Goal: Transaction & Acquisition: Purchase product/service

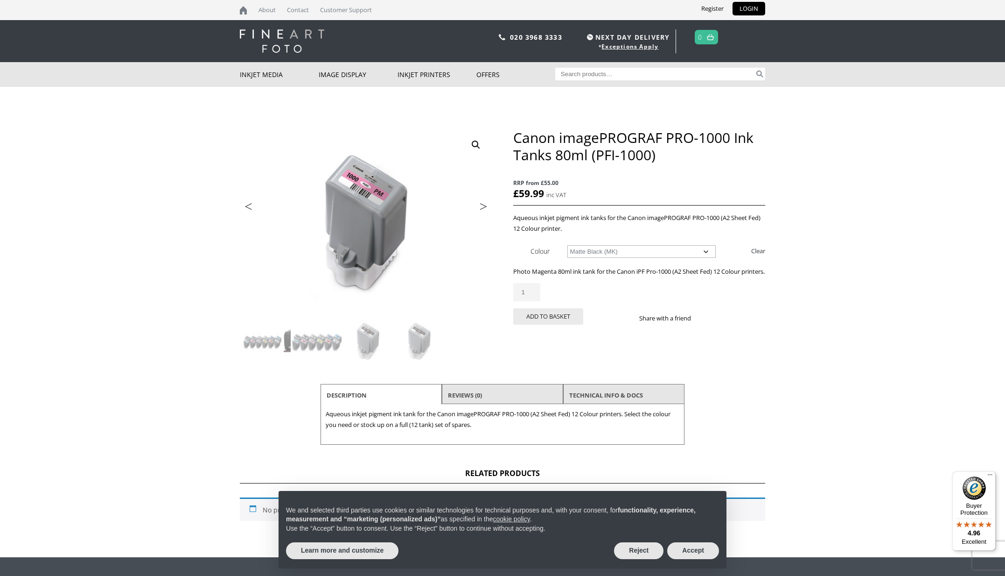
select select "matte-black-mk"
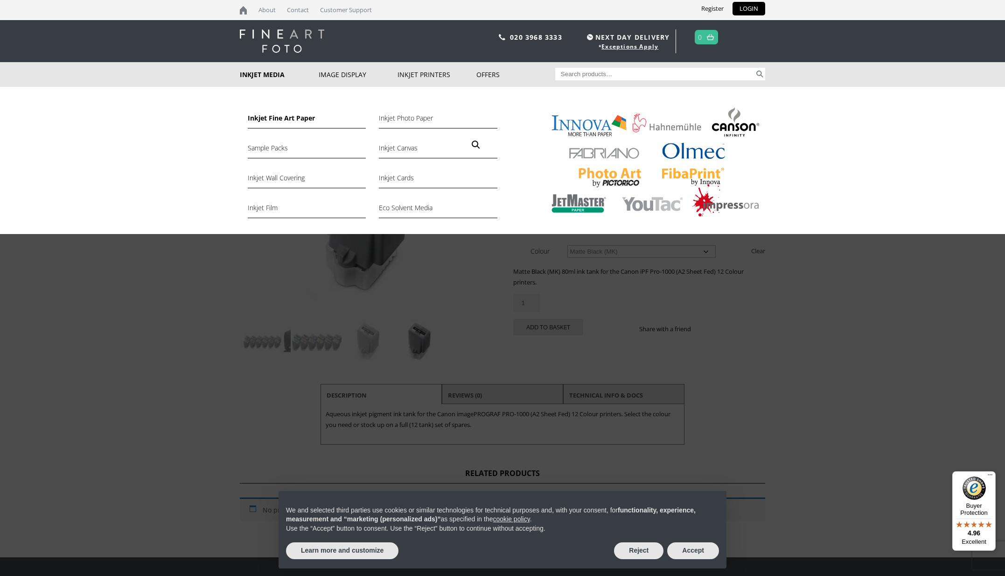
click at [276, 118] on link "Inkjet Fine Art Paper" at bounding box center [307, 120] width 118 height 16
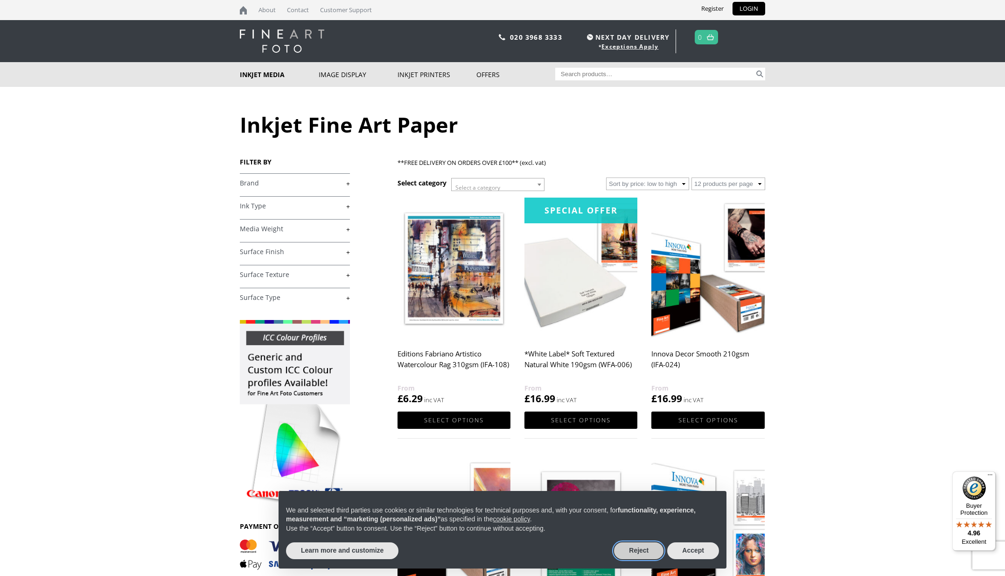
click at [639, 549] on button "Reject" at bounding box center [638, 550] width 49 height 17
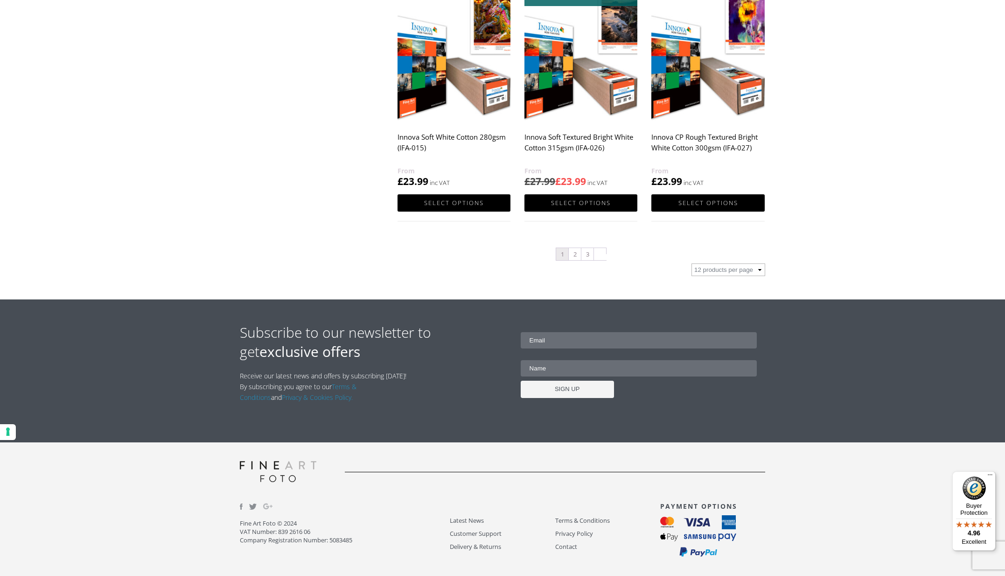
scroll to position [960, 0]
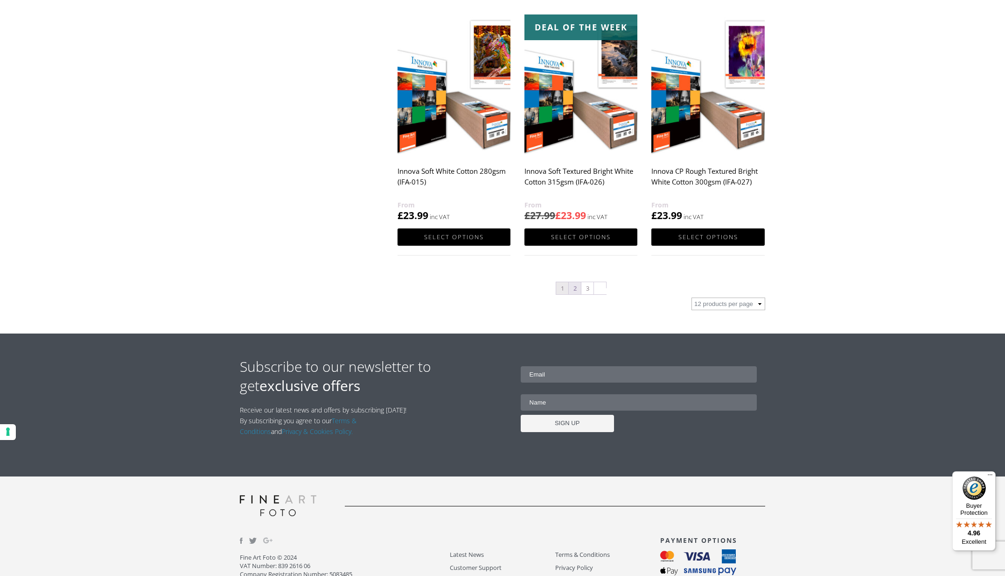
click at [574, 287] on link "2" at bounding box center [575, 288] width 12 height 12
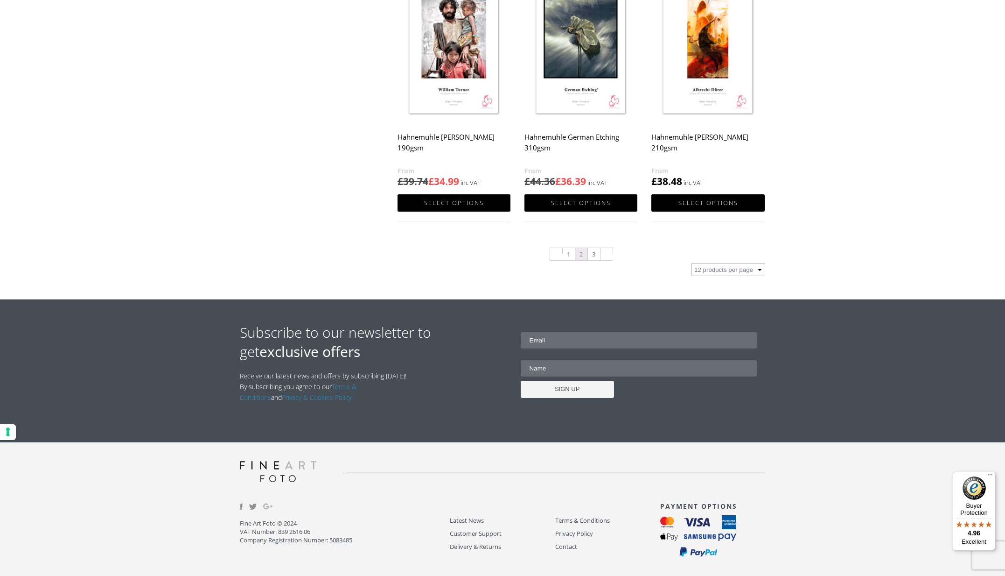
scroll to position [973, 0]
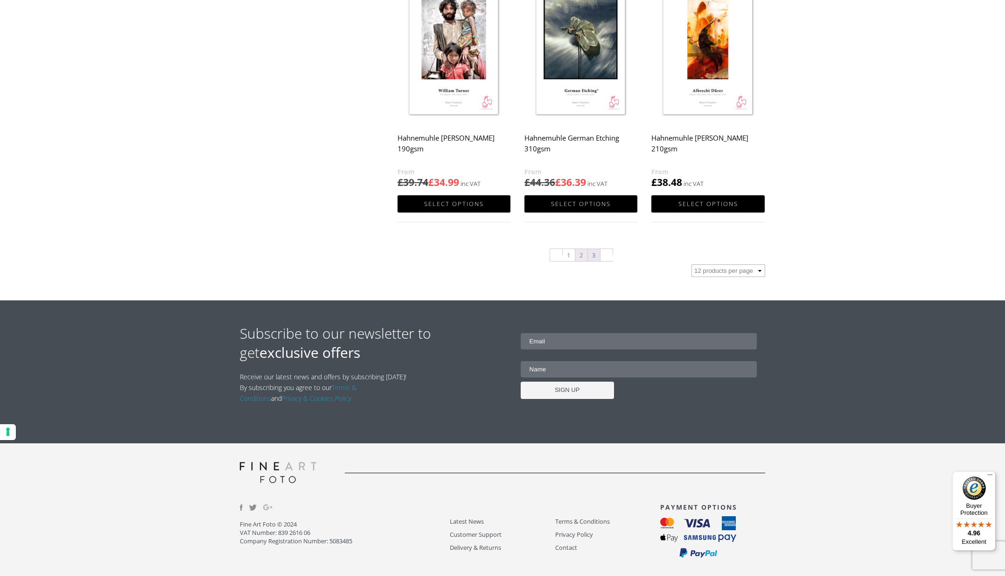
click at [593, 255] on link "3" at bounding box center [594, 255] width 12 height 12
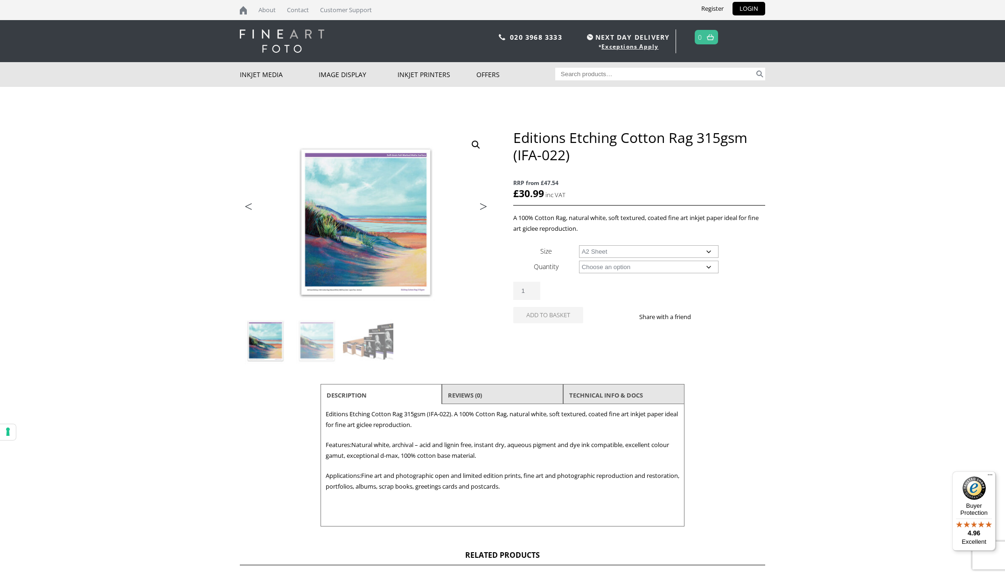
select select "a2-sheet"
select select "25-sheets"
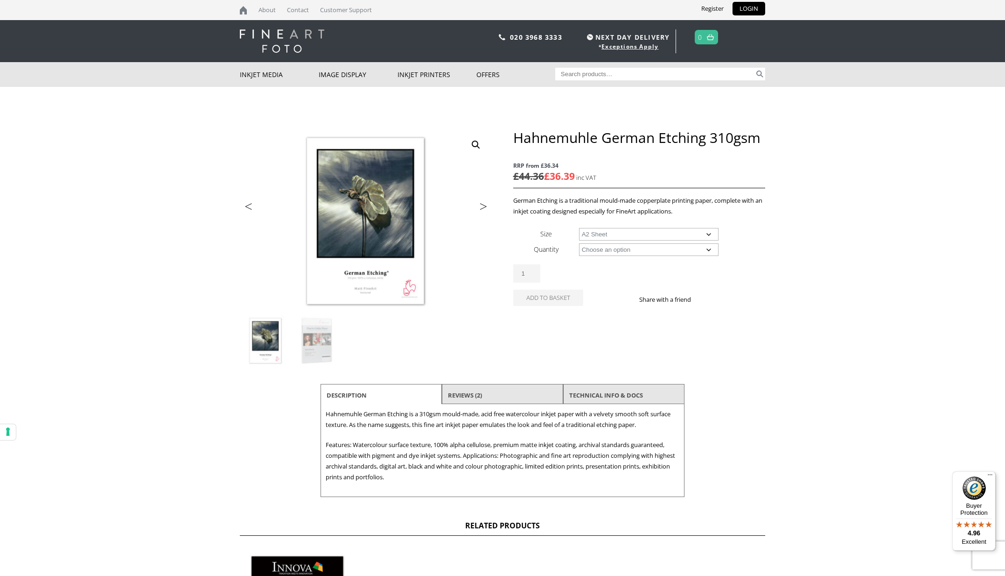
select select "a2-sheet"
select select "25-sheets"
click at [531, 288] on input "2" at bounding box center [526, 290] width 27 height 18
click at [597, 278] on div "Hahnemuhle German Etching 310gsm (A2 x 25 ) £ 154.61 Original price was: £154.6…" at bounding box center [639, 296] width 252 height 65
drag, startPoint x: 557, startPoint y: 309, endPoint x: 562, endPoint y: 287, distance: 23.1
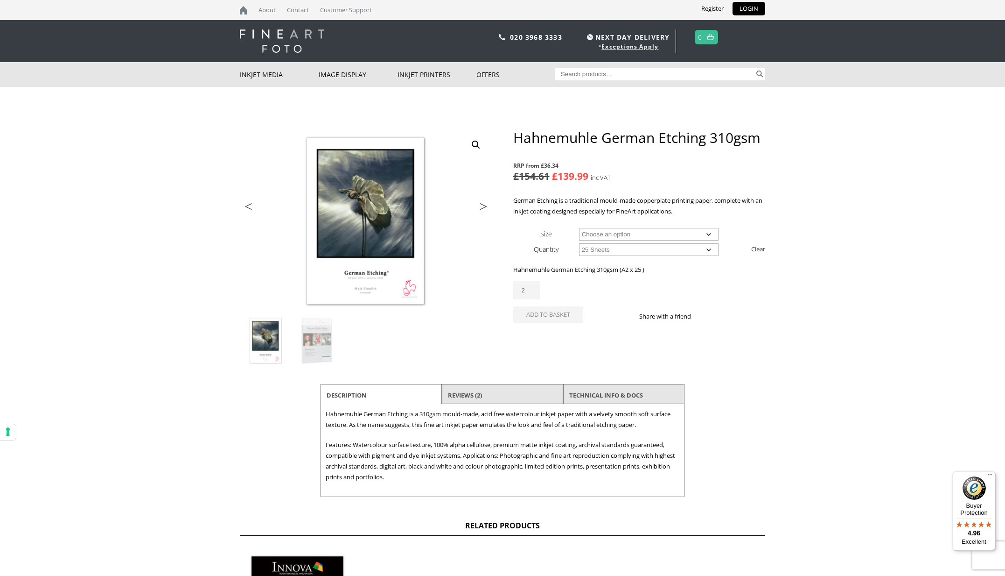
click at [557, 309] on button "Add to basket" at bounding box center [548, 314] width 70 height 16
type input "1"
click at [531, 290] on input "1" at bounding box center [526, 290] width 27 height 18
drag, startPoint x: 611, startPoint y: 305, endPoint x: 633, endPoint y: 296, distance: 23.1
click at [611, 304] on div "Hahnemuhle German Etching 310gsm quantity 1 Add to basket Share with a friend" at bounding box center [639, 305] width 252 height 49
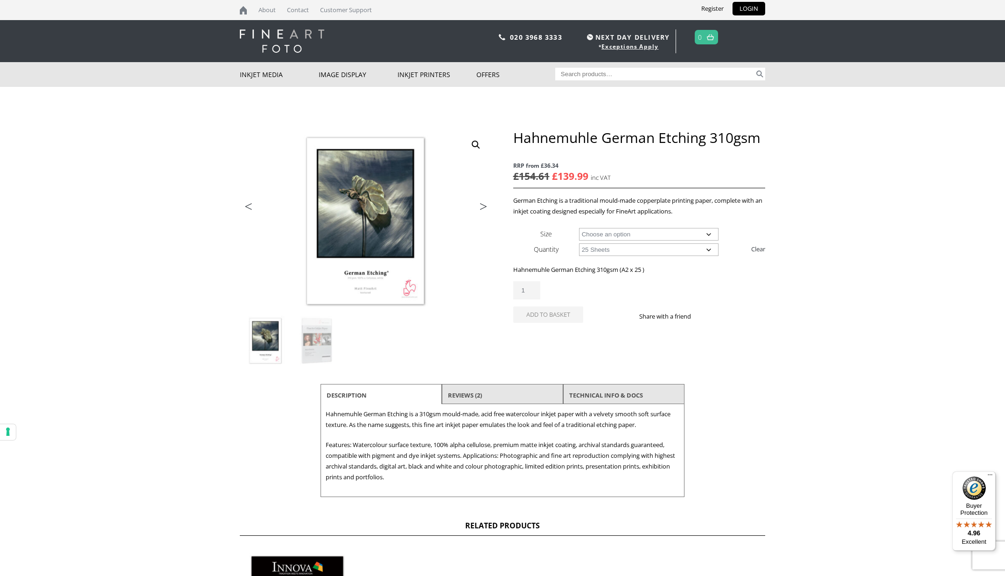
select select
select select "a2-sheet"
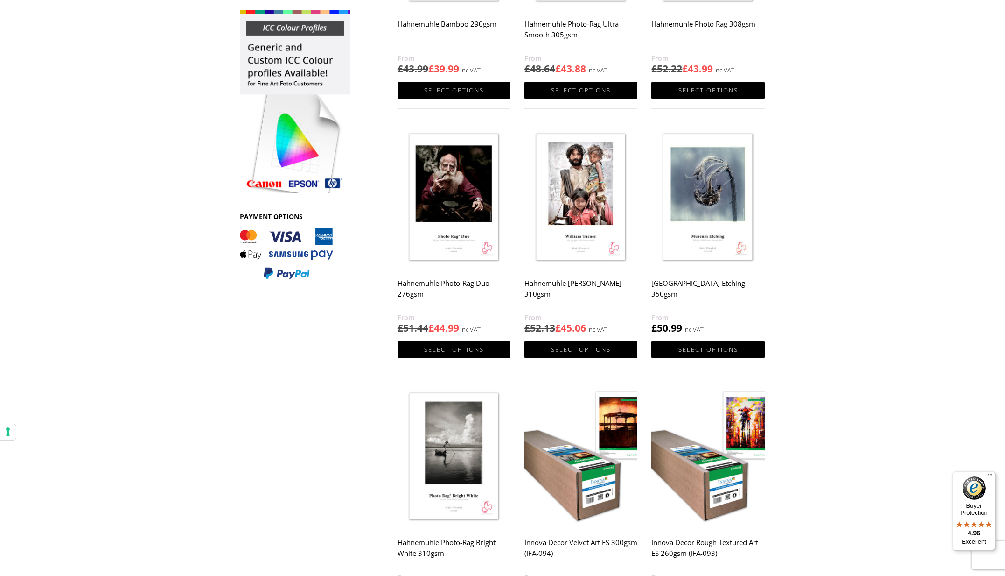
scroll to position [309, 0]
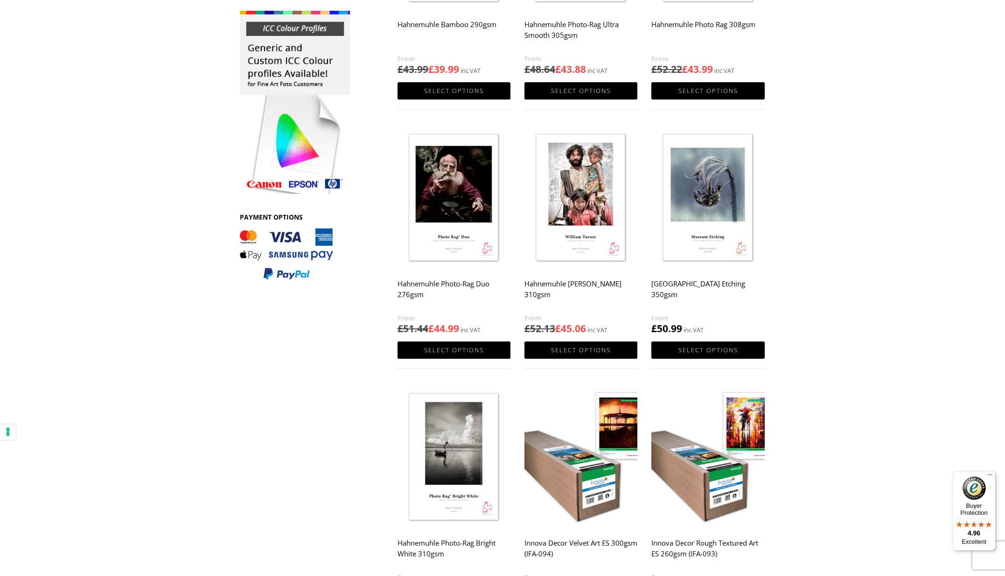
click at [713, 177] on img at bounding box center [708, 197] width 113 height 141
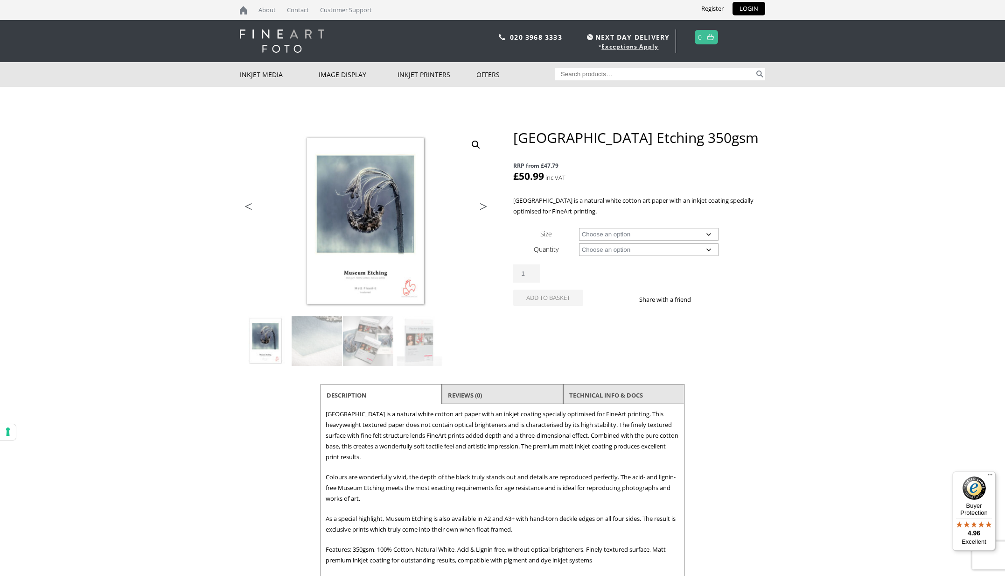
click at [675, 235] on select "Choose an option A4 Sheet A3 Sheet A3+ Sheet A2 Sheet 17" Wide Roll 24" Wide Ro…" at bounding box center [649, 234] width 140 height 13
select select "a2-sheet"
select select "25-sheets"
click at [531, 287] on input "2" at bounding box center [526, 290] width 27 height 18
click at [605, 292] on div "Hahnemuhle Museum Etching 350gsm quantity 2" at bounding box center [639, 290] width 252 height 18
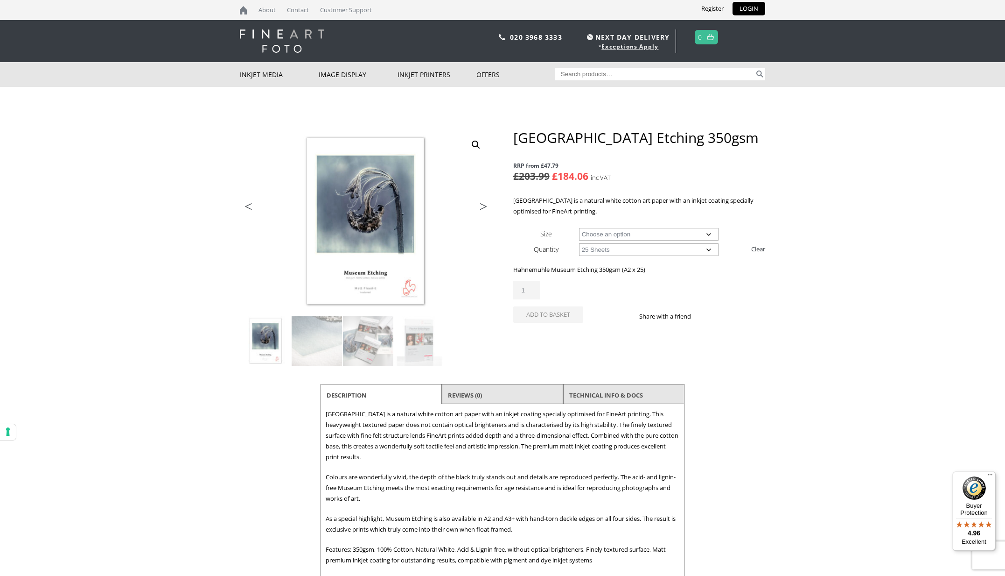
click at [531, 290] on input "1" at bounding box center [526, 290] width 27 height 18
click at [531, 286] on input "2" at bounding box center [526, 290] width 27 height 18
click at [614, 293] on div "Hahnemuhle Museum Etching 350gsm quantity 2" at bounding box center [639, 290] width 252 height 18
click at [570, 312] on button "Add to basket" at bounding box center [548, 314] width 70 height 16
type input "1"
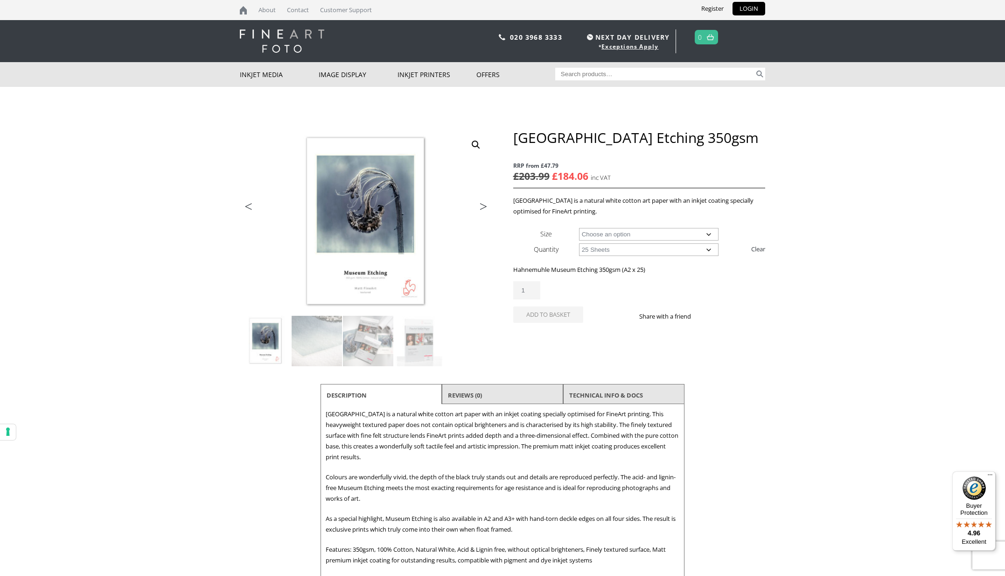
click at [530, 290] on input "1" at bounding box center [526, 290] width 27 height 18
click at [584, 287] on div "Hahnemuhle Museum Etching 350gsm quantity 1" at bounding box center [639, 290] width 252 height 18
click at [797, 323] on body "NEXT DAY DELIVERY * Exceptions Apply About Contact Customer Support Register LO…" at bounding box center [502, 288] width 1005 height 576
click at [891, 174] on body "NEXT DAY DELIVERY * Exceptions Apply About Contact Customer Support Register LO…" at bounding box center [502, 288] width 1005 height 576
click at [916, 280] on body "NEXT DAY DELIVERY * Exceptions Apply About Contact Customer Support Register LO…" at bounding box center [502, 288] width 1005 height 576
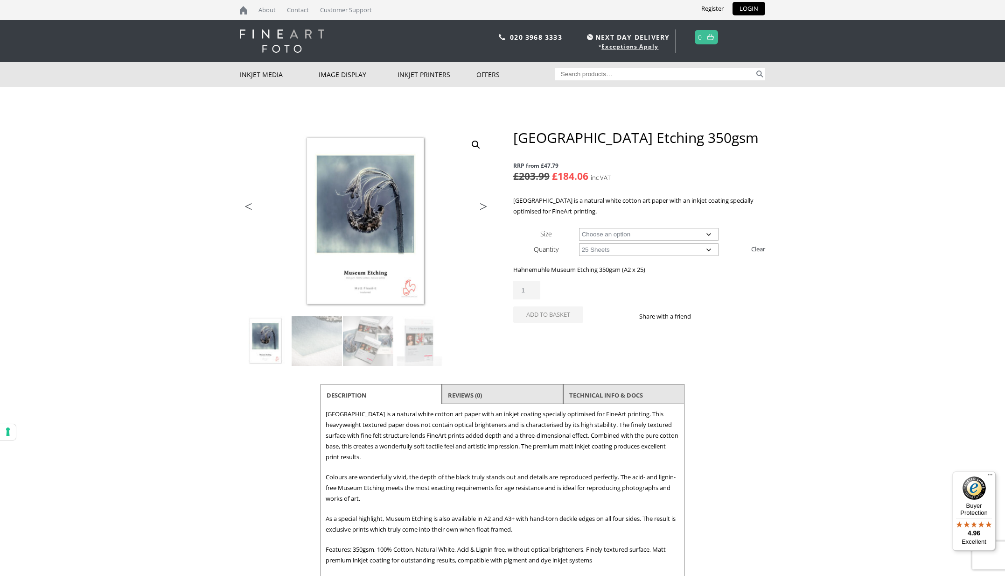
click at [824, 260] on body "NEXT DAY DELIVERY * Exceptions Apply About Contact Customer Support Register LO…" at bounding box center [502, 288] width 1005 height 576
select select "a2-sheet"
select select "25-sheets"
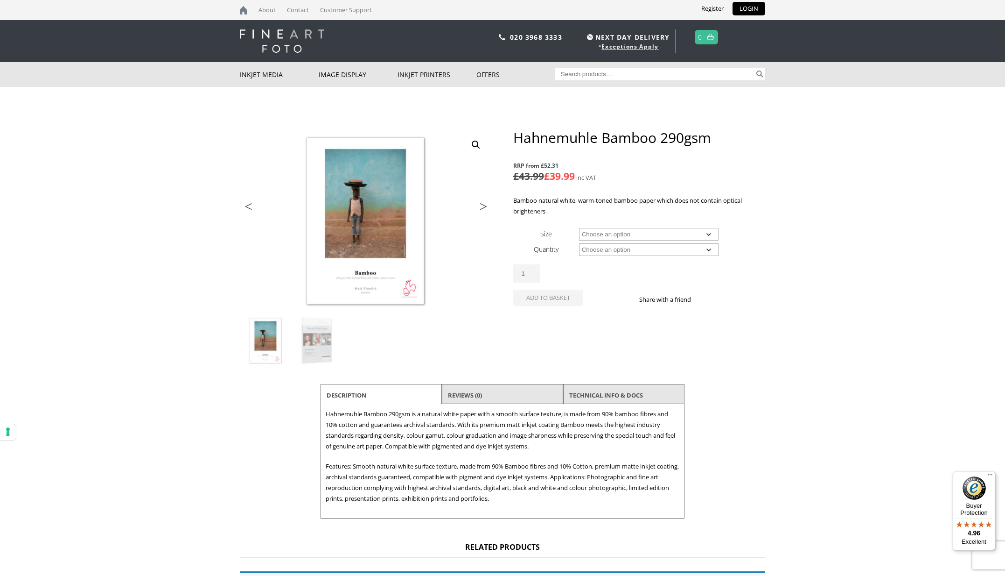
click at [610, 241] on td "Choose an option A4 Sheet A3 Sheet A3+ Sheet A2 Sheet 17" Wide Roll 24" Wide Ro…" at bounding box center [672, 233] width 186 height 15
select select "a2-sheet"
select select "25-sheets"
click at [545, 313] on button "Add to basket" at bounding box center [548, 314] width 70 height 16
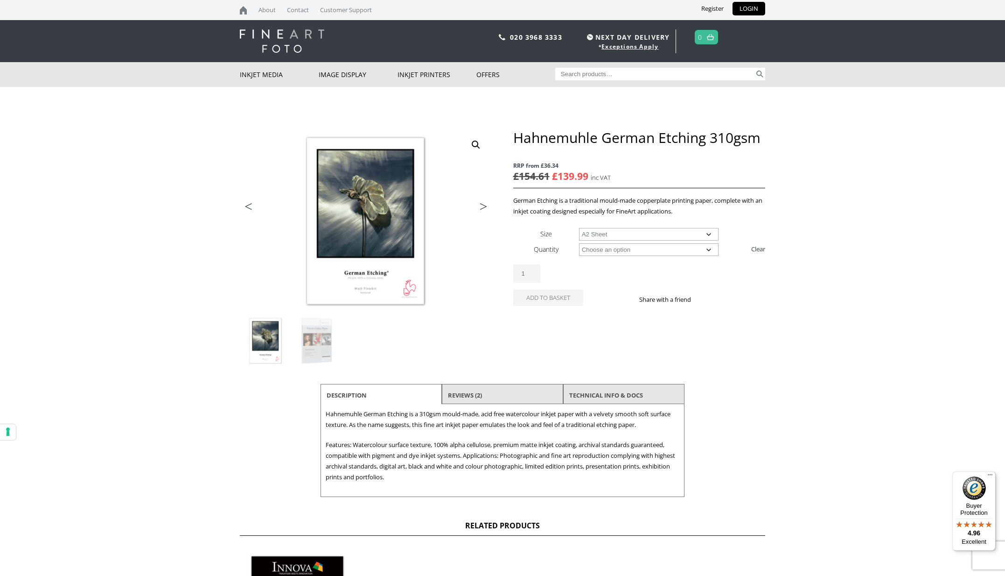
select select "a2-sheet"
select select "25-sheets"
